Goal: Task Accomplishment & Management: Manage account settings

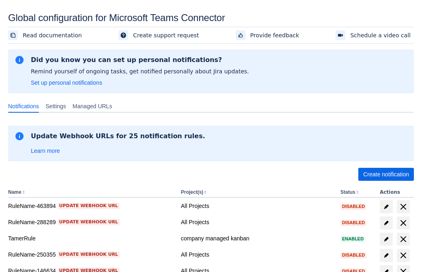
click at [385, 174] on span "Create notification" at bounding box center [386, 174] width 46 height 13
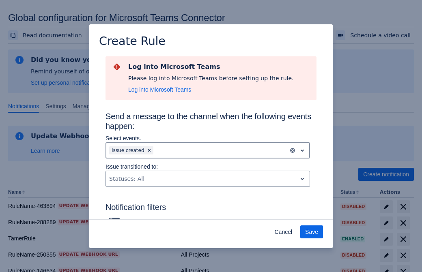
click at [208, 150] on div "Scrollable content" at bounding box center [220, 151] width 130 height 10
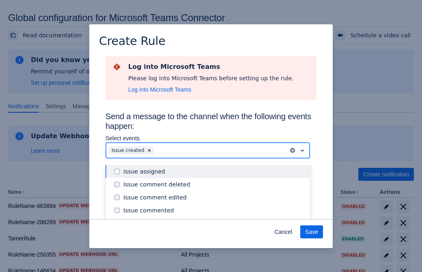
click at [214, 219] on div "Issue created" at bounding box center [214, 223] width 182 height 8
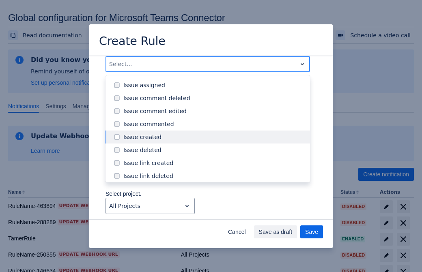
click at [214, 211] on div "Issue updated" at bounding box center [214, 215] width 182 height 8
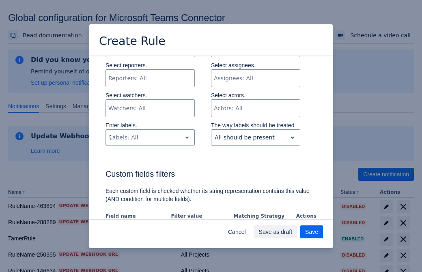
type input "794162_label"
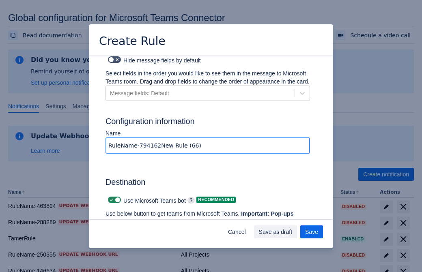
type input "RuleName-794162New Rule (66)"
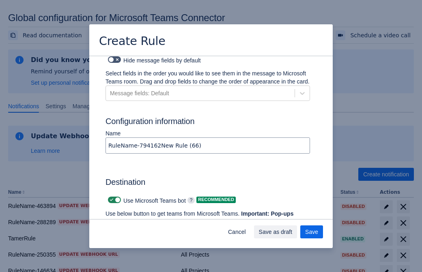
click at [110, 197] on span "Scrollable content" at bounding box center [111, 200] width 6 height 6
click at [110, 197] on input "Scrollable content" at bounding box center [110, 199] width 5 height 5
checkbox input "false"
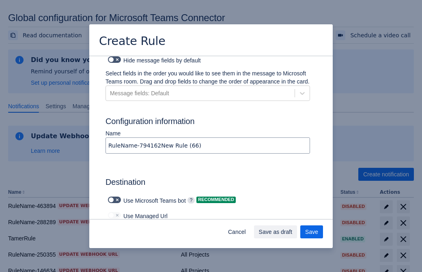
type input "https://prod-112.westeurope.logic.azure.com:443/workflows/bae959254738451b85002…"
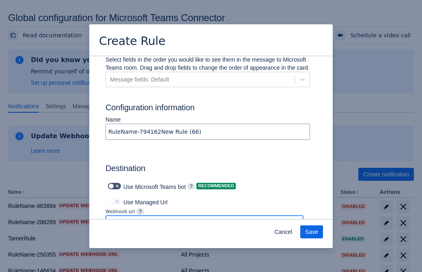
click at [311, 232] on span "Save" at bounding box center [311, 231] width 13 height 13
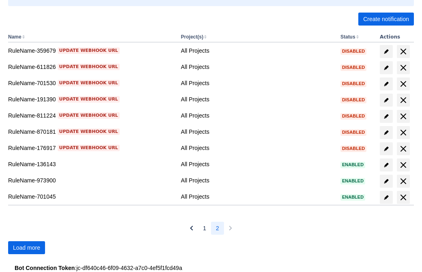
click at [26, 248] on span "Load more" at bounding box center [26, 247] width 27 height 13
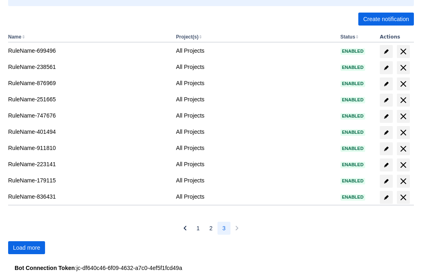
click at [26, 248] on span "Load more" at bounding box center [26, 247] width 27 height 13
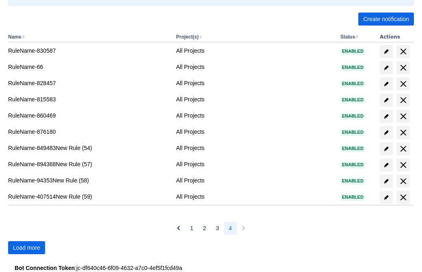
click at [26, 248] on span "Load more" at bounding box center [26, 247] width 27 height 13
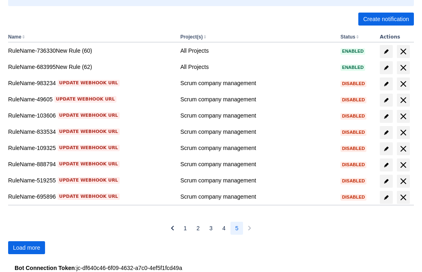
click at [26, 248] on span "Load more" at bounding box center [26, 247] width 27 height 13
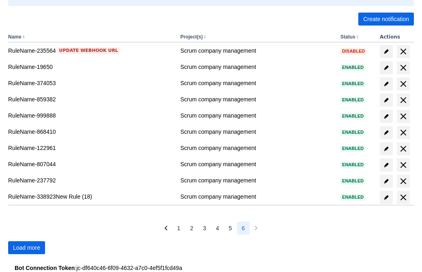
click at [26, 248] on span "Load more" at bounding box center [26, 247] width 27 height 13
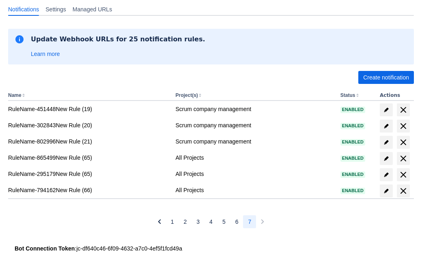
scroll to position [97, 0]
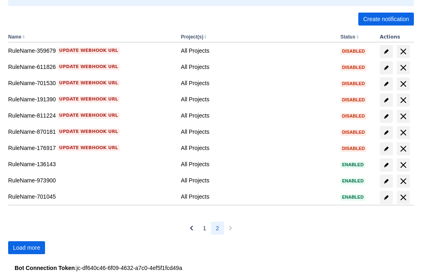
click at [26, 248] on span "Load more" at bounding box center [26, 247] width 27 height 13
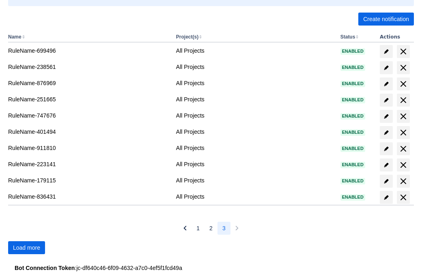
click at [26, 248] on span "Load more" at bounding box center [26, 247] width 27 height 13
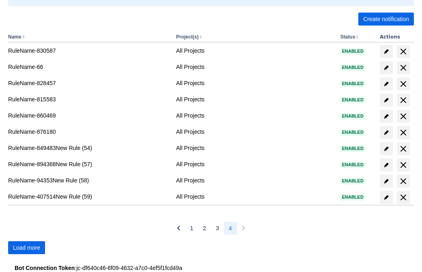
click at [26, 248] on span "Load more" at bounding box center [26, 247] width 27 height 13
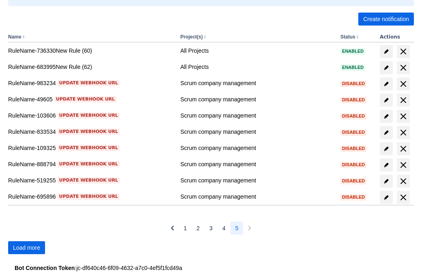
click at [26, 248] on span "Load more" at bounding box center [26, 247] width 27 height 13
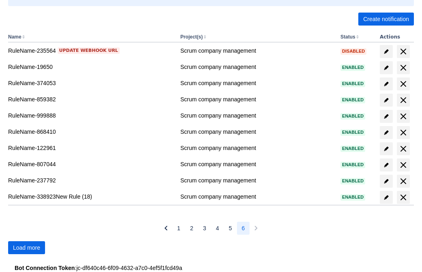
click at [26, 248] on span "Load more" at bounding box center [26, 247] width 27 height 13
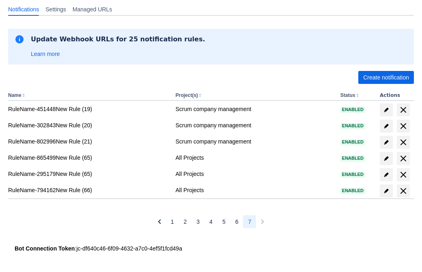
click at [402, 191] on span "delete" at bounding box center [403, 191] width 10 height 10
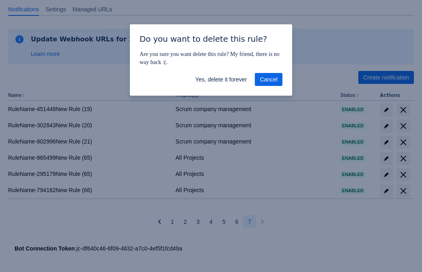
click at [220, 79] on span "Yes, delete it forever" at bounding box center [220, 79] width 51 height 13
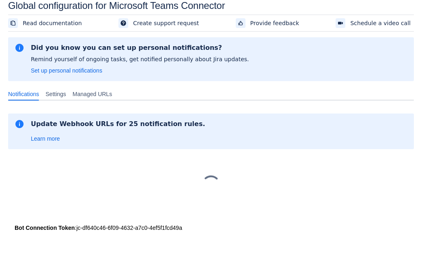
scroll to position [12, 0]
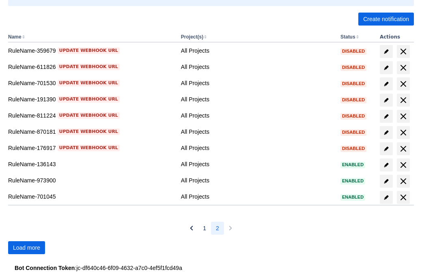
click at [26, 248] on span "Load more" at bounding box center [26, 247] width 27 height 13
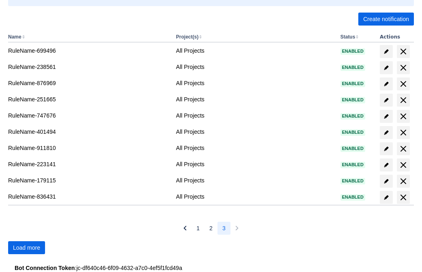
click at [26, 248] on span "Load more" at bounding box center [26, 247] width 27 height 13
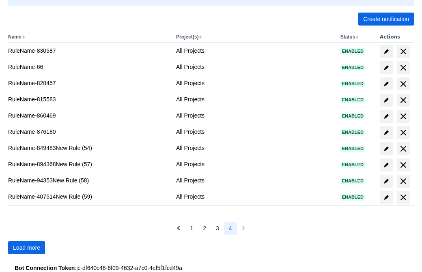
click at [26, 248] on span "Load more" at bounding box center [26, 247] width 27 height 13
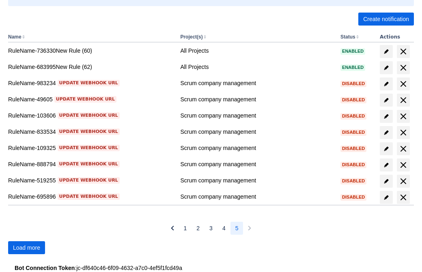
click at [26, 248] on span "Load more" at bounding box center [26, 247] width 27 height 13
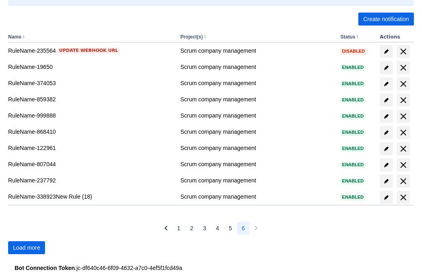
click at [26, 248] on span "Load more" at bounding box center [26, 247] width 27 height 13
